Goal: Navigation & Orientation: Go to known website

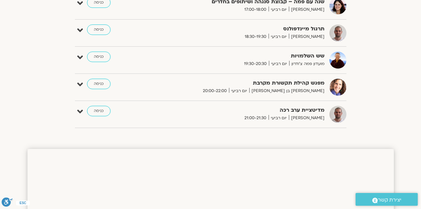
scroll to position [406, 0]
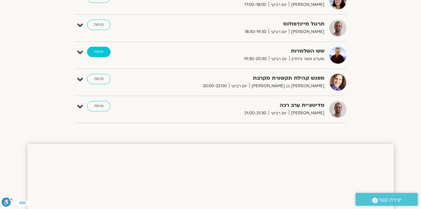
click at [95, 54] on link "כניסה" at bounding box center [99, 52] width 24 height 10
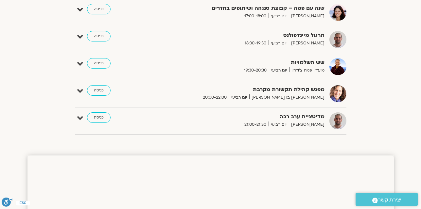
scroll to position [397, 0]
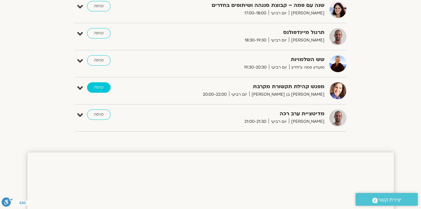
click at [99, 90] on link "כניסה" at bounding box center [99, 87] width 24 height 10
